Goal: Information Seeking & Learning: Compare options

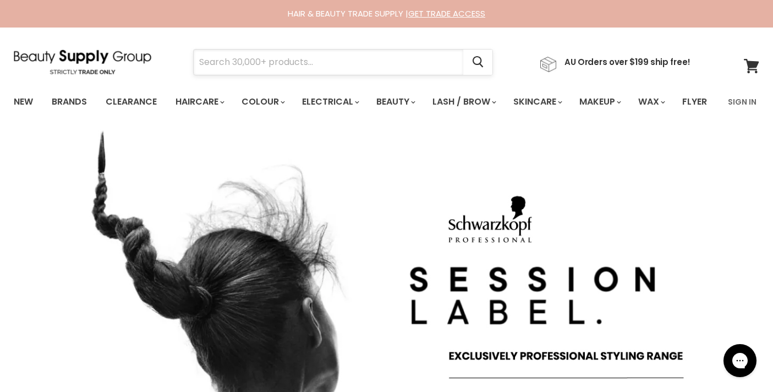
click at [353, 64] on input "Search" at bounding box center [329, 62] width 270 height 25
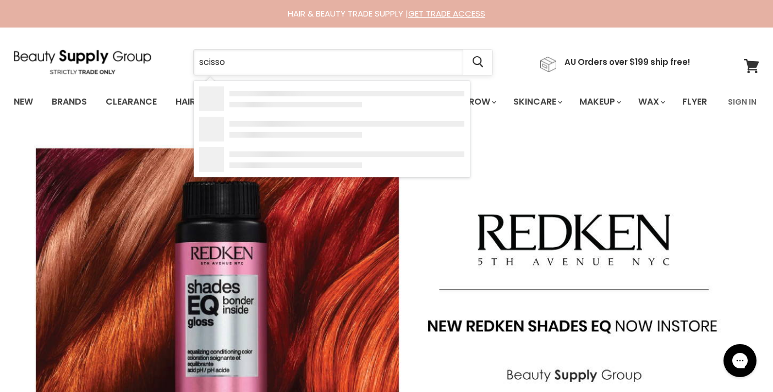
type input "scissor"
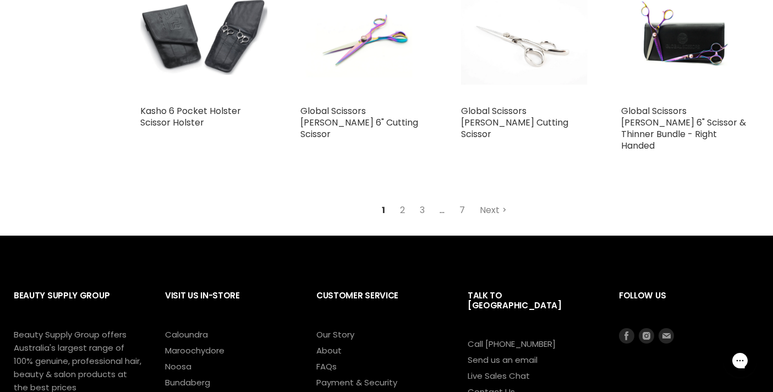
scroll to position [1291, 0]
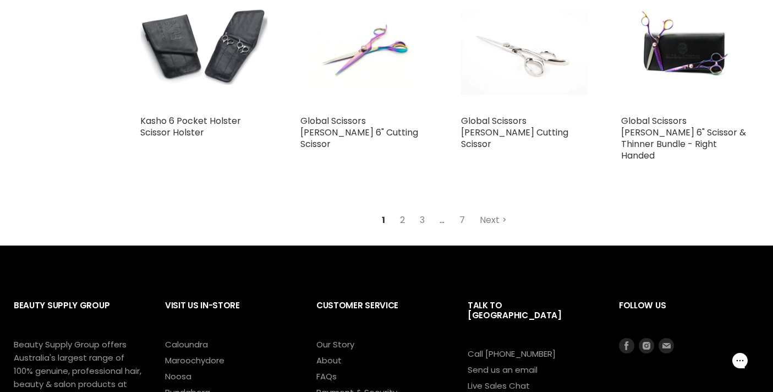
click at [406, 227] on link "2" at bounding box center [402, 220] width 17 height 20
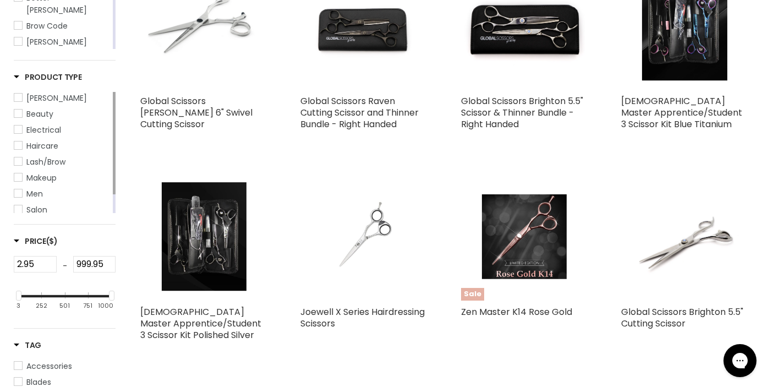
scroll to position [260, 0]
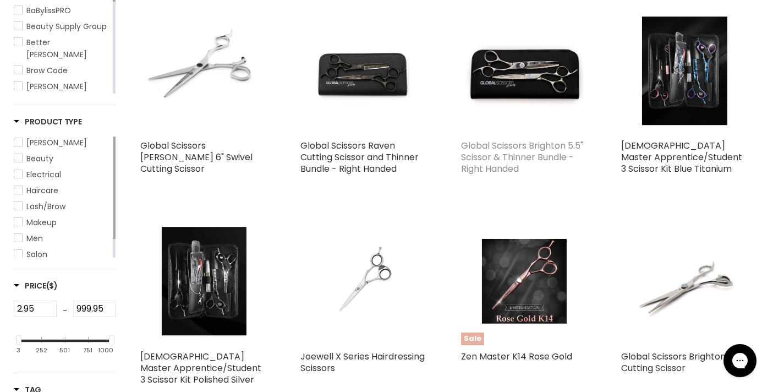
click at [494, 175] on link "Global Scissors Brighton 5.5" Scissor & Thinner Bundle - Right Handed" at bounding box center [522, 157] width 122 height 36
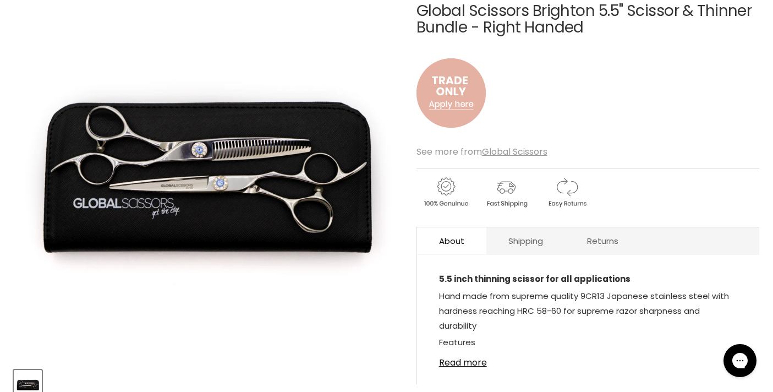
scroll to position [157, 0]
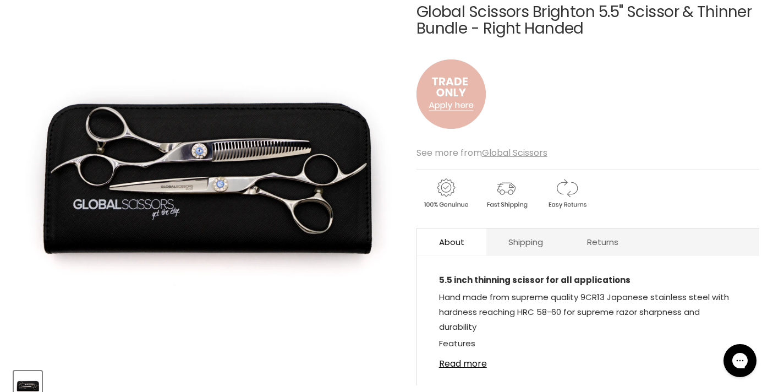
click at [454, 128] on img "Main content" at bounding box center [450, 93] width 69 height 91
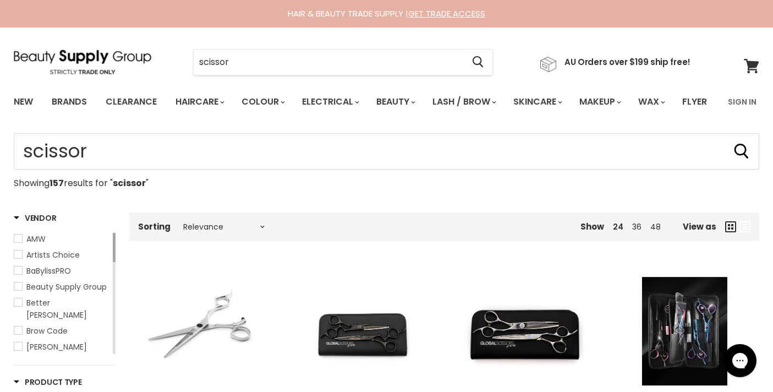
scroll to position [269, 0]
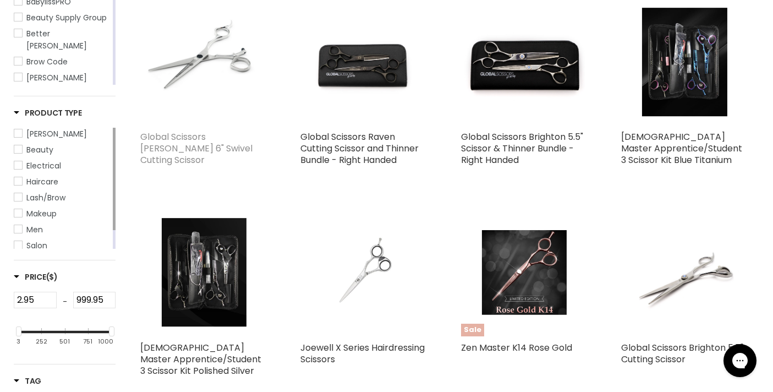
click at [194, 166] on link "Global Scissors [PERSON_NAME] 6" Swivel Cutting Scissor" at bounding box center [196, 148] width 112 height 36
